Goal: Task Accomplishment & Management: Manage account settings

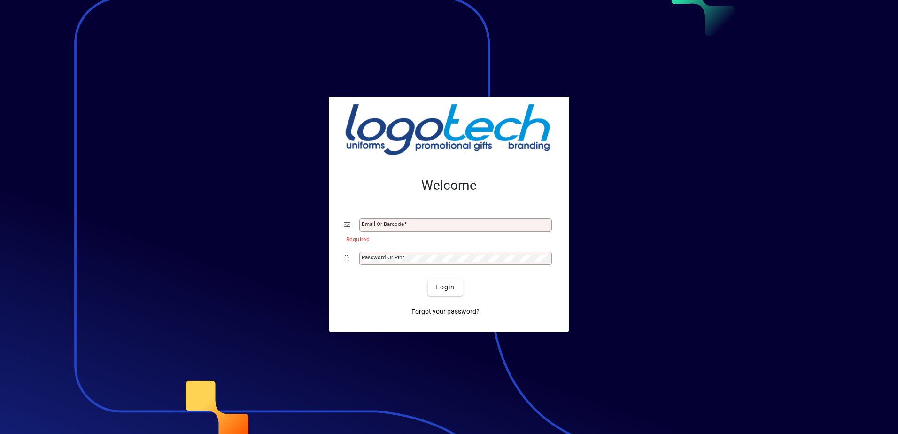
click at [373, 227] on input "Email or Barcode" at bounding box center [457, 225] width 190 height 8
type input "**********"
click at [386, 262] on div "Password or Pin" at bounding box center [455, 258] width 193 height 13
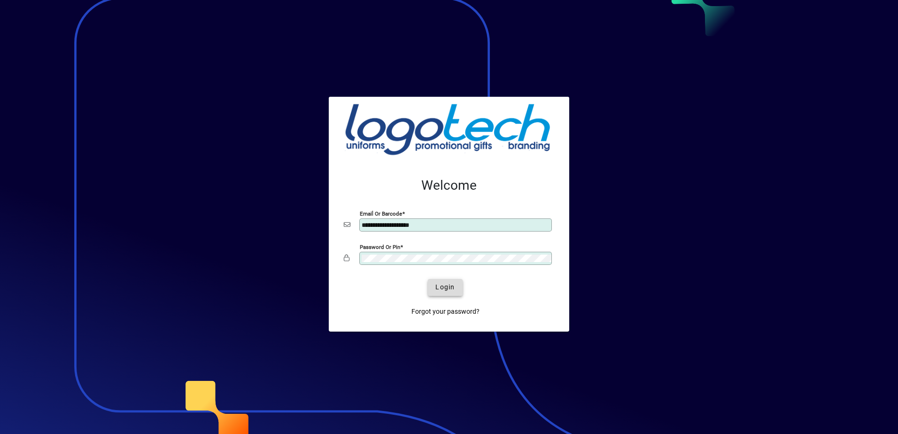
click at [443, 281] on span "submit" at bounding box center [445, 287] width 34 height 23
